Goal: Task Accomplishment & Management: Manage account settings

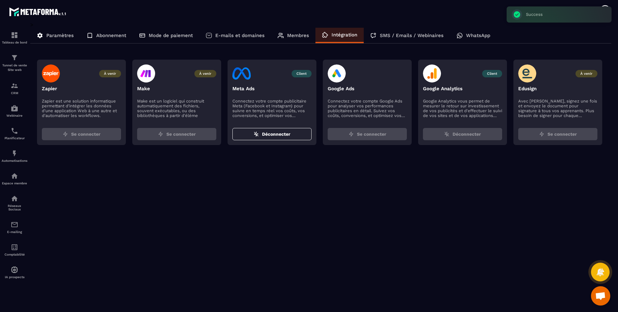
click at [316, 172] on div "> Paramètres Abonnement Mode de paiement E-mails et domaines Membres Intégratio…" at bounding box center [320, 162] width 581 height 281
click at [400, 154] on section "À venir Zapier Zapier est une solution informatique permettant d'intégrer les d…" at bounding box center [324, 102] width 574 height 105
click at [200, 164] on div "> Paramètres Abonnement Mode de paiement E-mails et domaines Membres Intégratio…" at bounding box center [320, 162] width 581 height 281
click at [475, 34] on p "WhatsApp" at bounding box center [478, 36] width 24 height 6
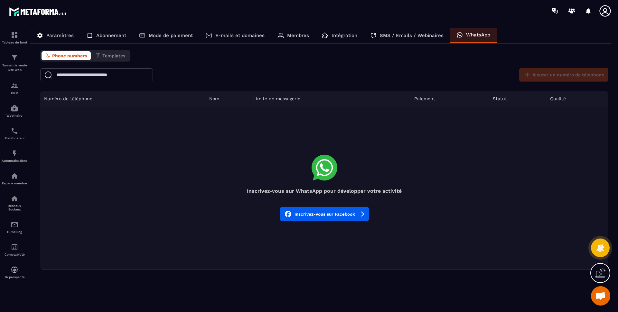
click at [325, 191] on h4 "Inscrivez-vous sur WhatsApp pour développer votre activité" at bounding box center [324, 191] width 568 height 6
click at [340, 212] on button "Inscrivez-vous sur Facebook" at bounding box center [324, 214] width 89 height 14
click at [210, 23] on div "> Paramètres Abonnement Mode de paiement E-mails et domaines Membres Intégratio…" at bounding box center [320, 146] width 581 height 248
click at [409, 36] on p "SMS / Emails / Webinaires" at bounding box center [412, 36] width 64 height 6
